Goal: Find specific page/section: Find specific page/section

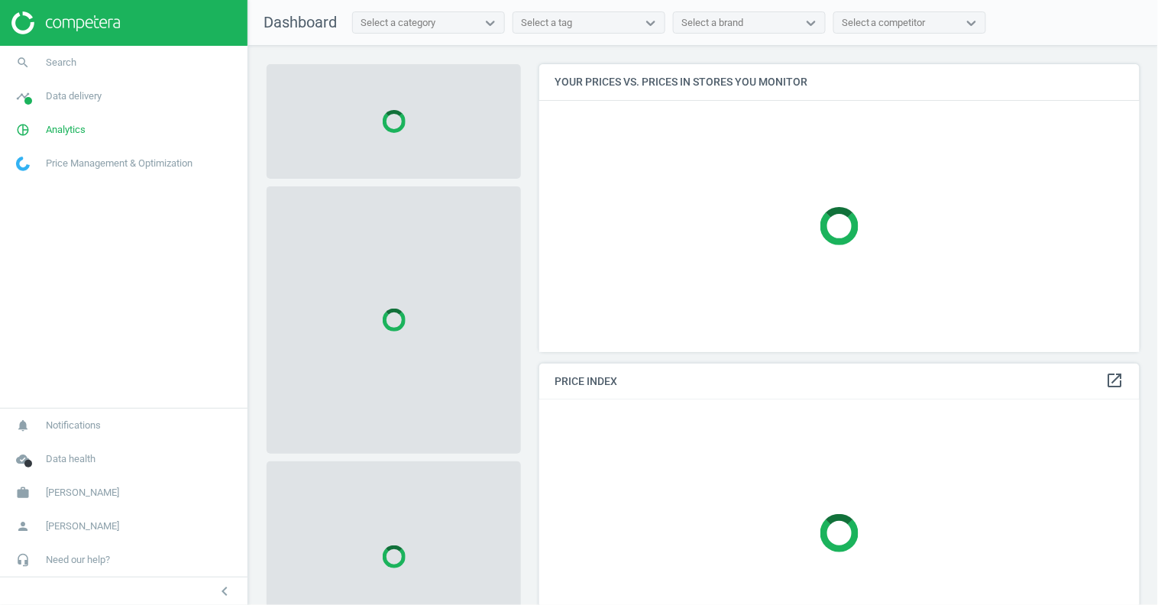
scroll to position [313, 615]
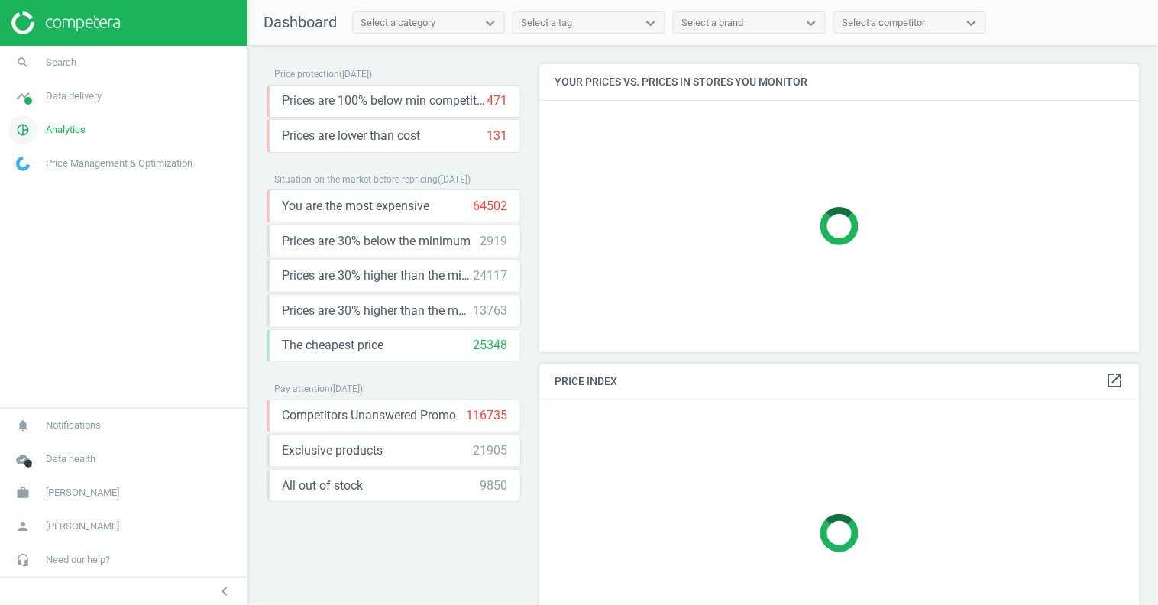
click at [73, 133] on span "Analytics" at bounding box center [66, 130] width 40 height 14
click at [47, 181] on span "Products" at bounding box center [35, 185] width 36 height 12
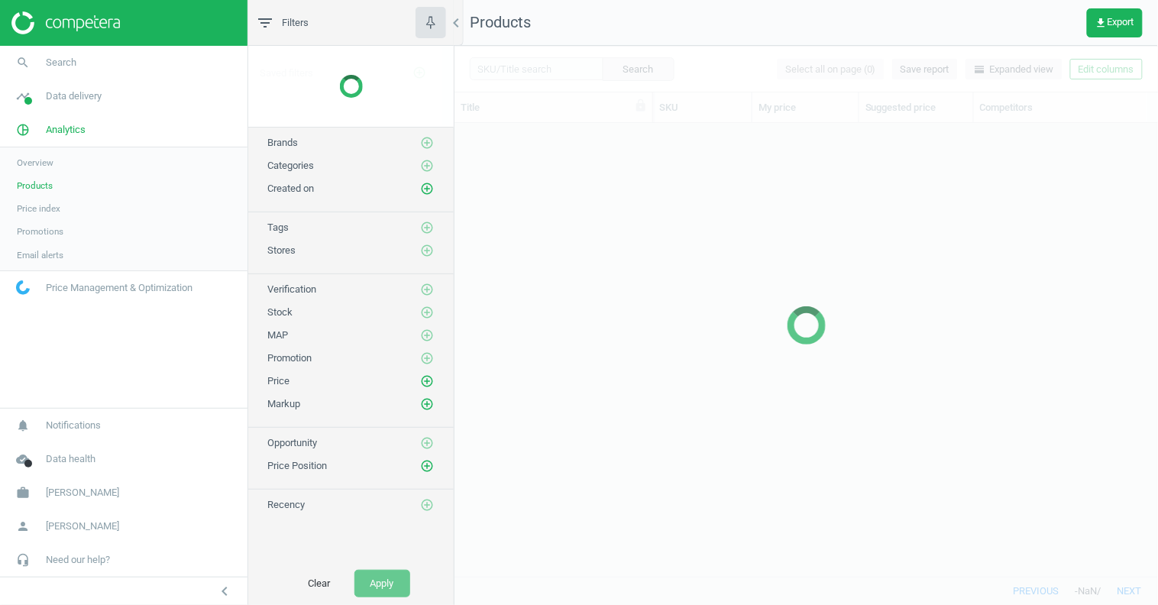
scroll to position [428, 691]
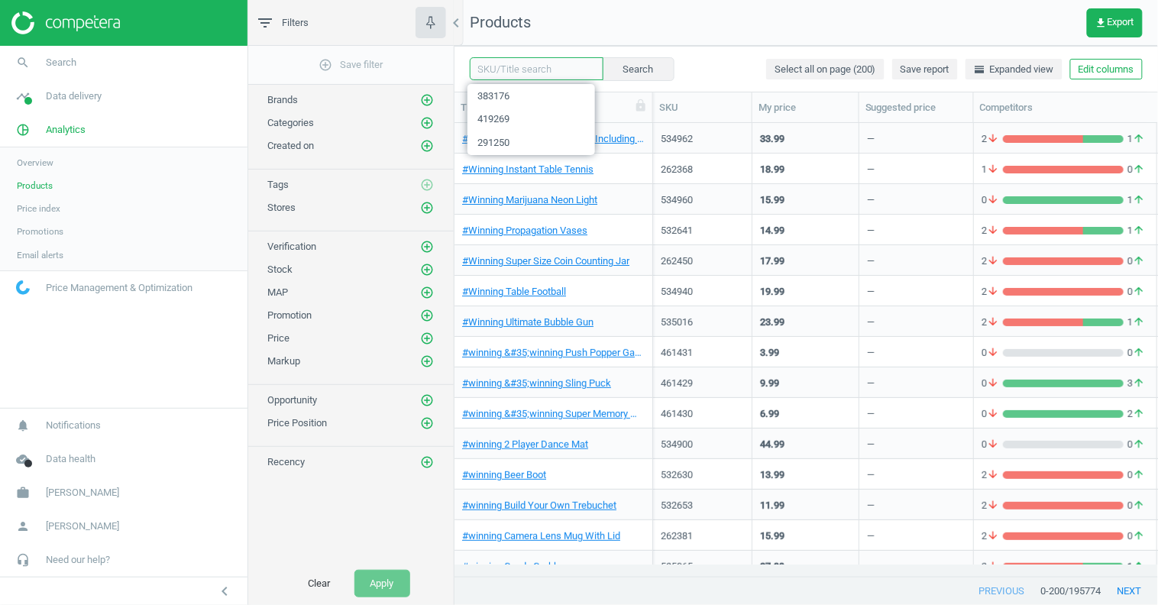
click at [537, 67] on input "text" at bounding box center [537, 68] width 134 height 23
paste input "151797"
type input "151797"
click at [616, 70] on button "Search" at bounding box center [638, 68] width 72 height 23
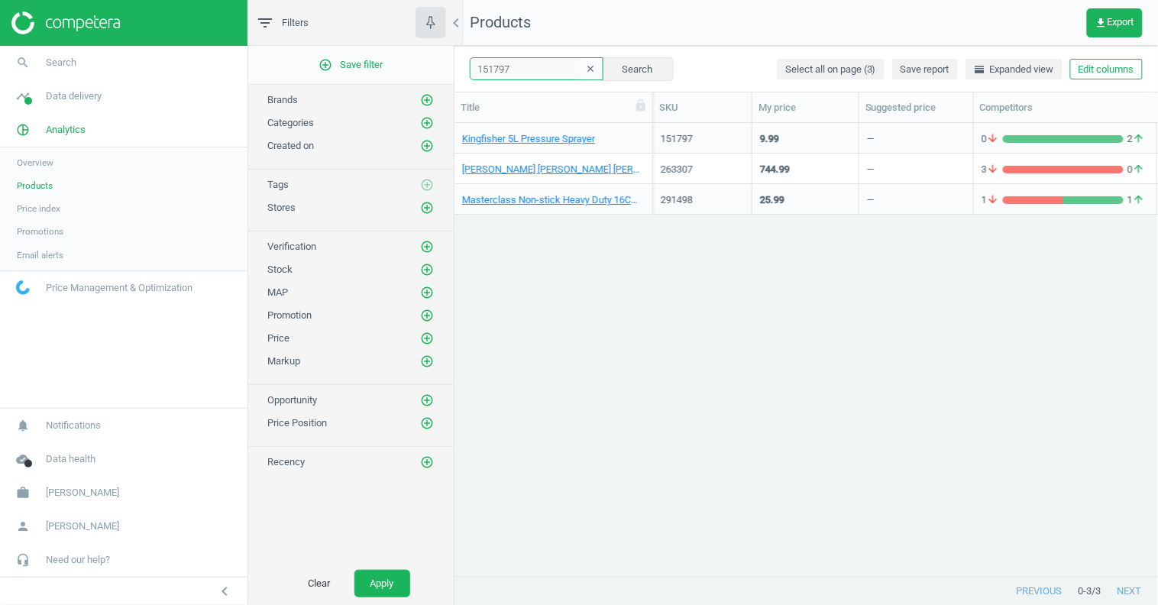
click at [495, 73] on input "151797" at bounding box center [537, 68] width 134 height 23
click at [543, 359] on div "Kingfisher 5L Pressure Sprayer 151797 9.99 — 0 arrow_downward 2 arrow_upward 0 …" at bounding box center [806, 343] width 704 height 441
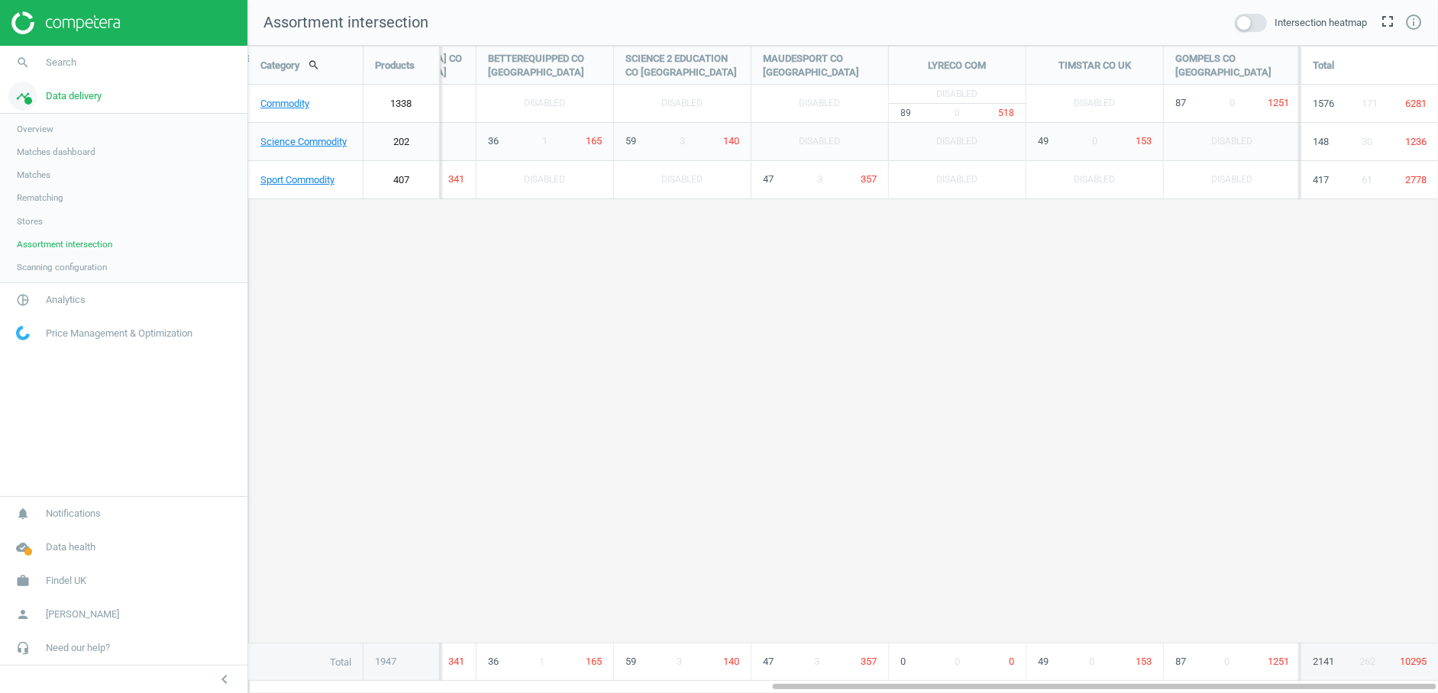
scroll to position [674, 1217]
click at [79, 94] on span "Data delivery" at bounding box center [74, 96] width 56 height 14
click at [67, 100] on span "Data delivery" at bounding box center [74, 96] width 56 height 14
click at [48, 121] on link "Overview" at bounding box center [123, 129] width 247 height 23
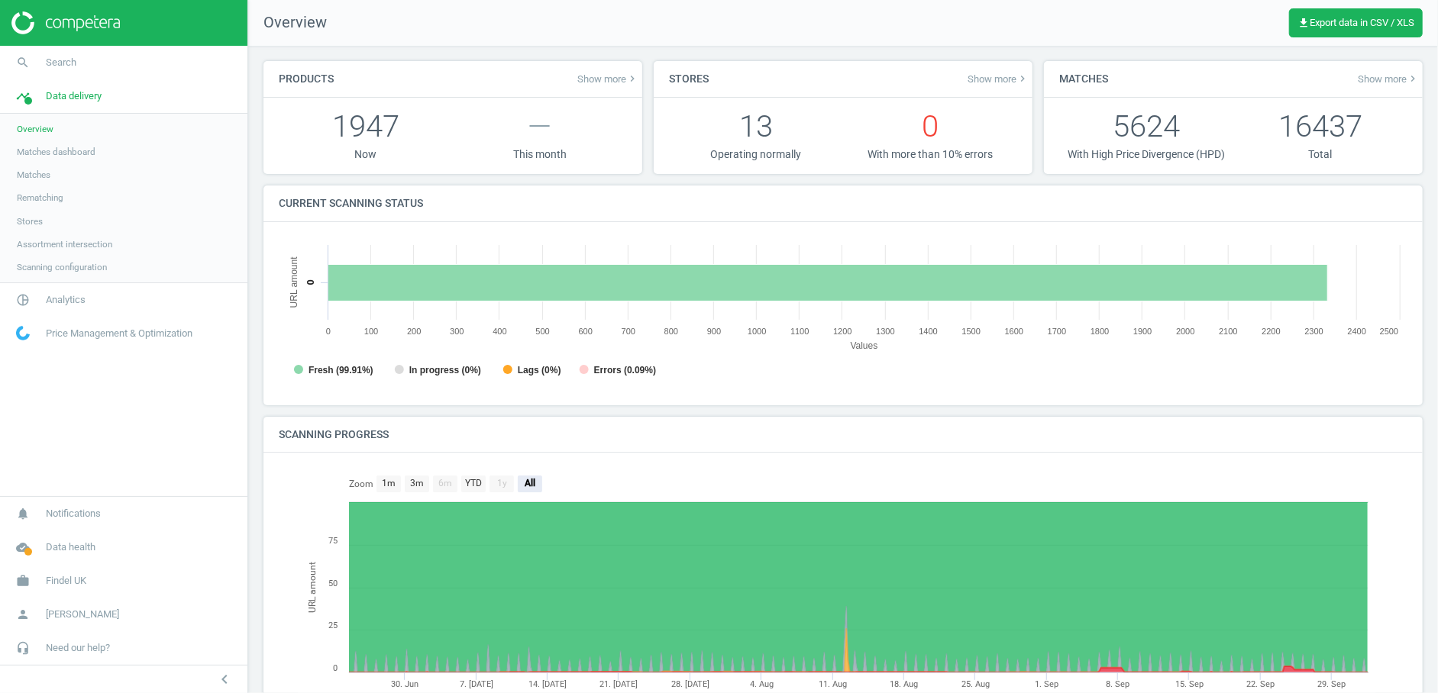
scroll to position [332, 1142]
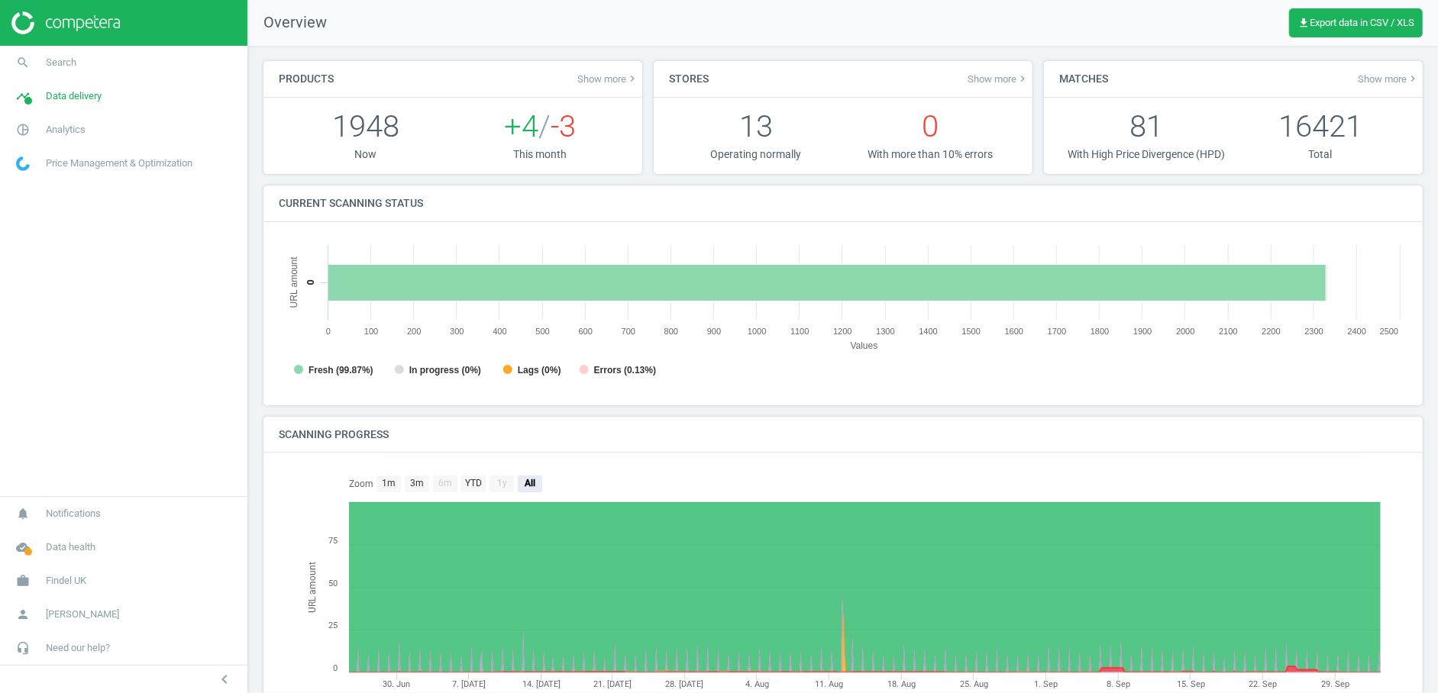
scroll to position [8, 8]
